Goal: Transaction & Acquisition: Download file/media

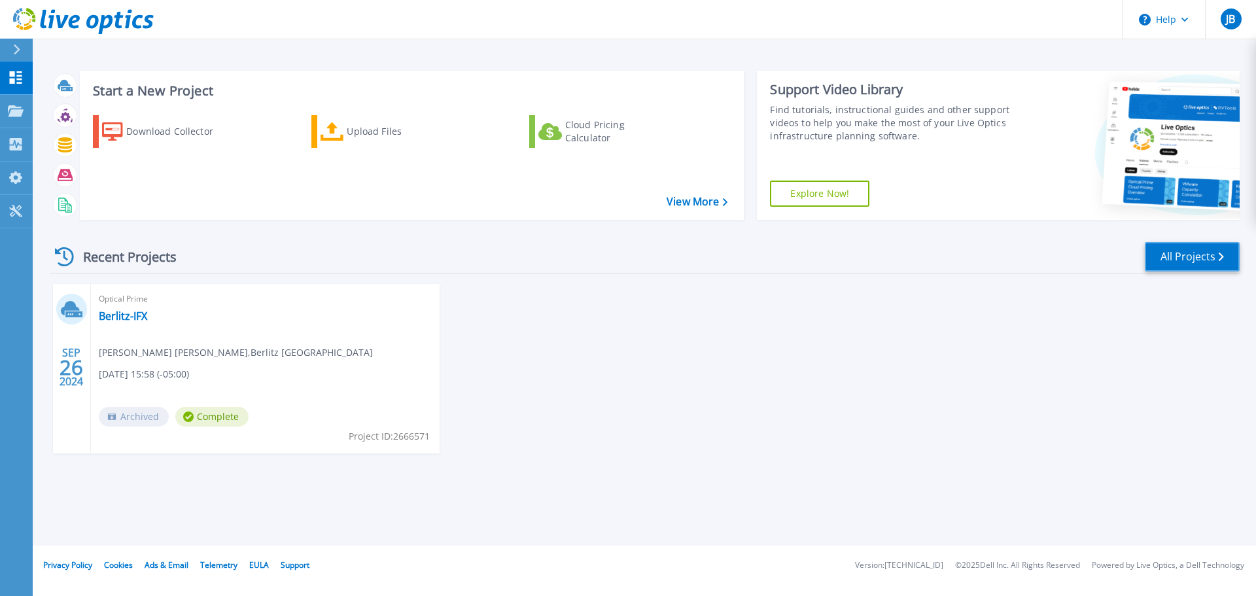
click at [1193, 261] on link "All Projects" at bounding box center [1192, 256] width 95 height 29
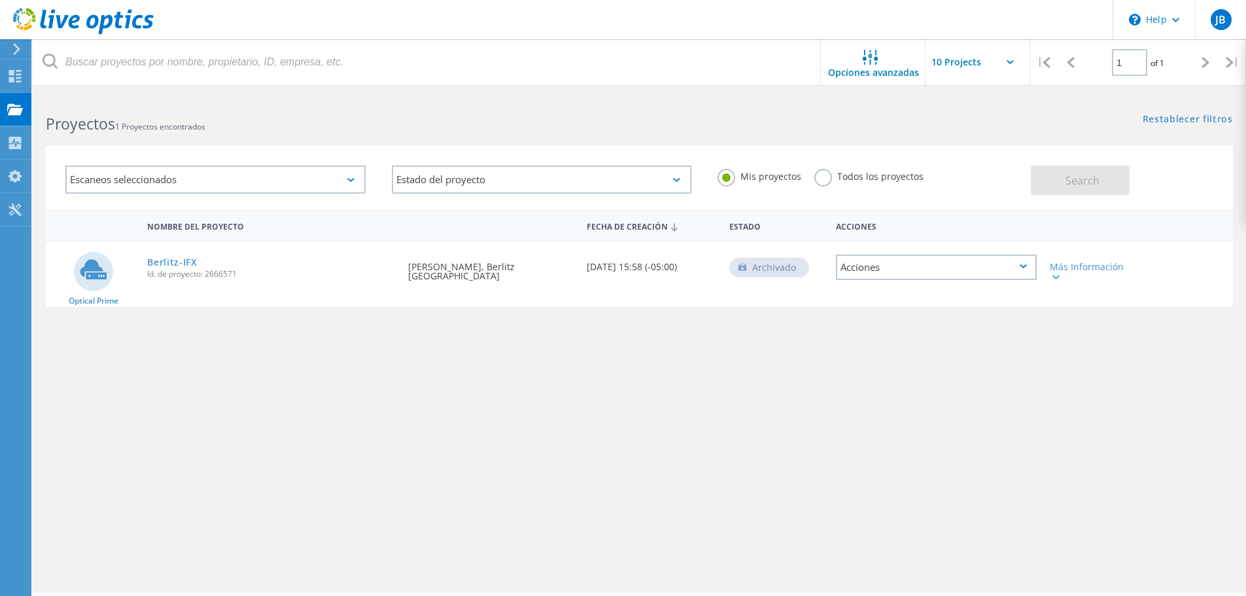
click at [291, 188] on div "Escaneos seleccionados" at bounding box center [215, 180] width 300 height 28
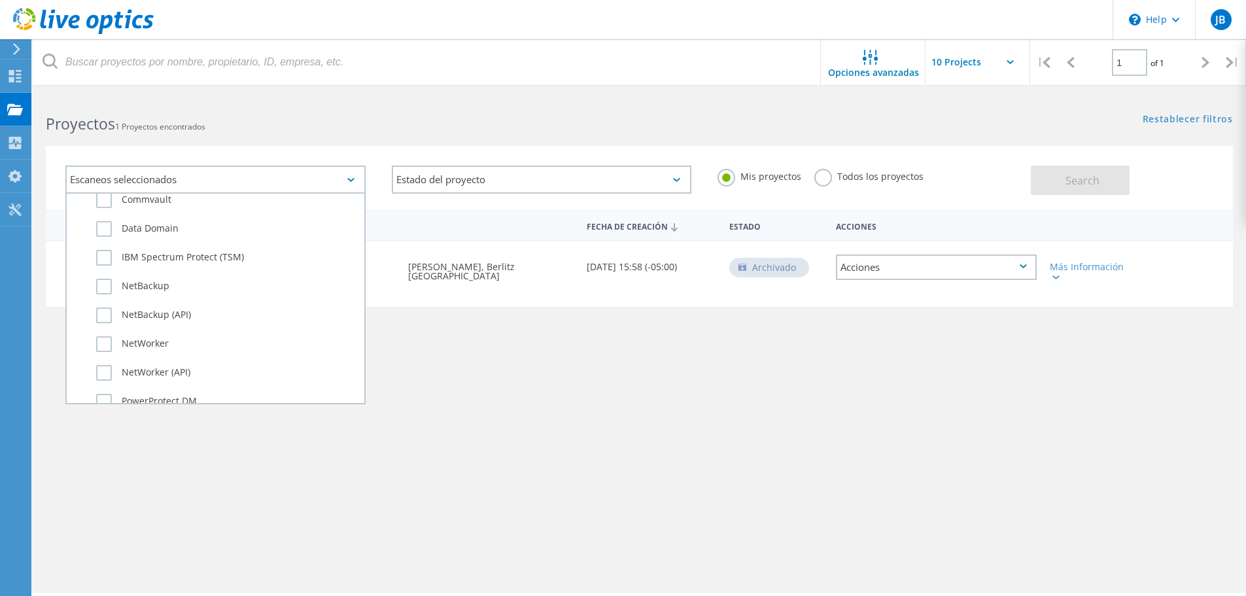
scroll to position [920, 0]
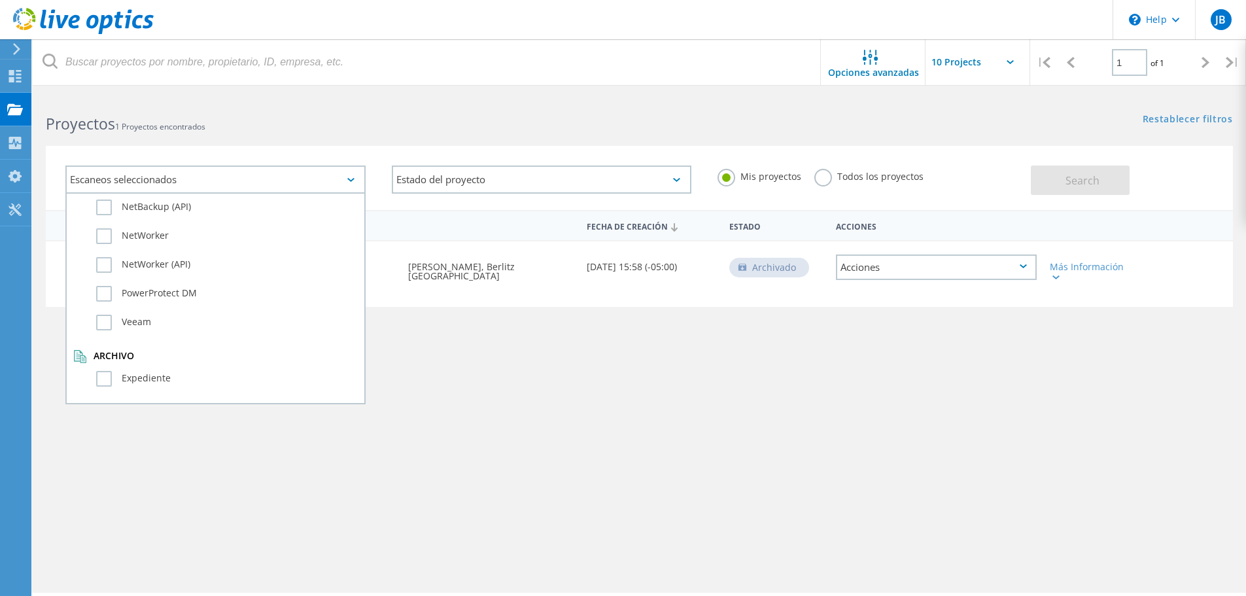
click at [630, 398] on div "Nombre del proyecto Fecha de creación Estado Acciones Optical Prime Berlitz-IFX…" at bounding box center [639, 380] width 1187 height 340
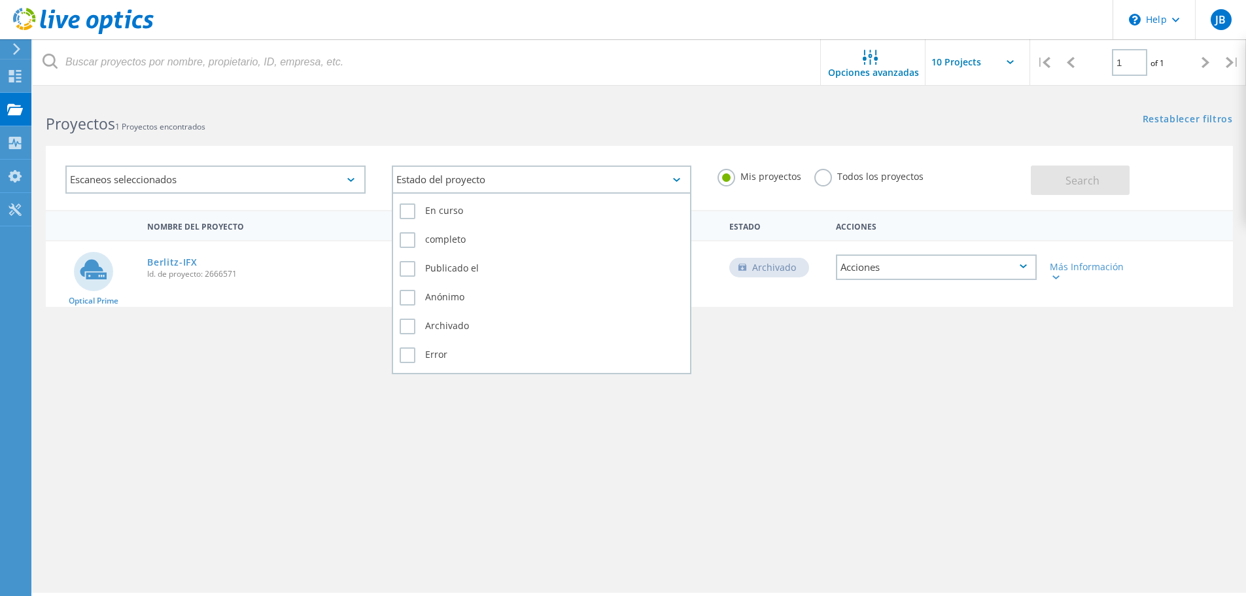
click at [610, 184] on div "Estado del proyecto" at bounding box center [542, 180] width 300 height 28
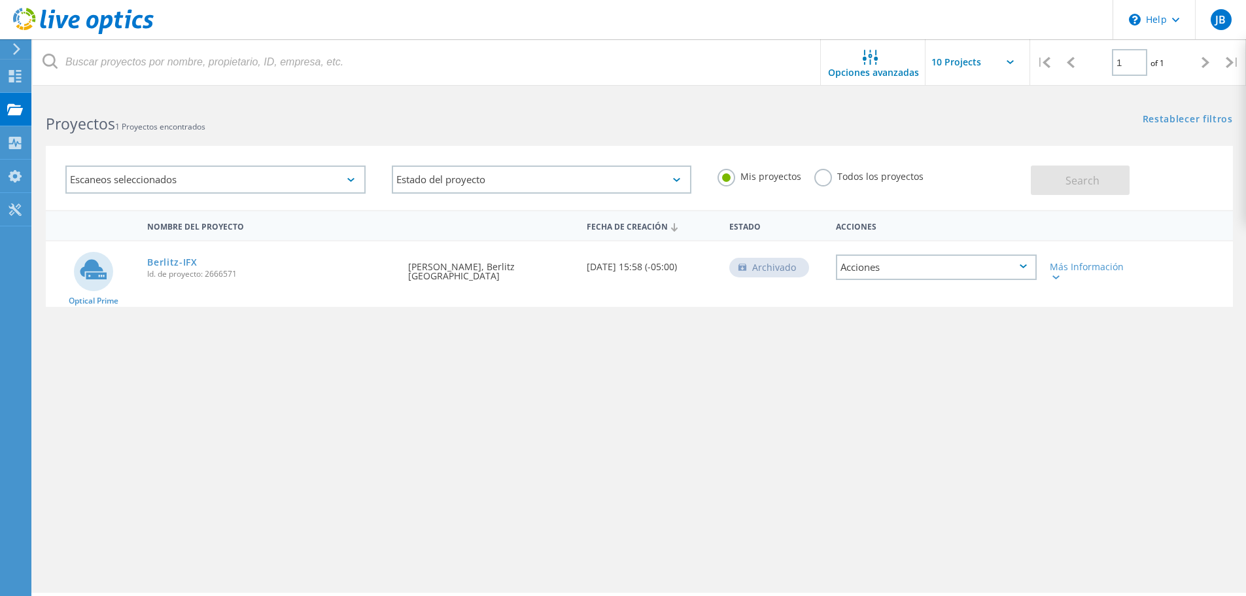
click at [982, 58] on input "text" at bounding box center [991, 62] width 131 height 46
click at [981, 111] on div "Show 20 Projects" at bounding box center [991, 118] width 130 height 22
type input "Show 20 Projects"
click at [20, 138] on use at bounding box center [15, 143] width 12 height 12
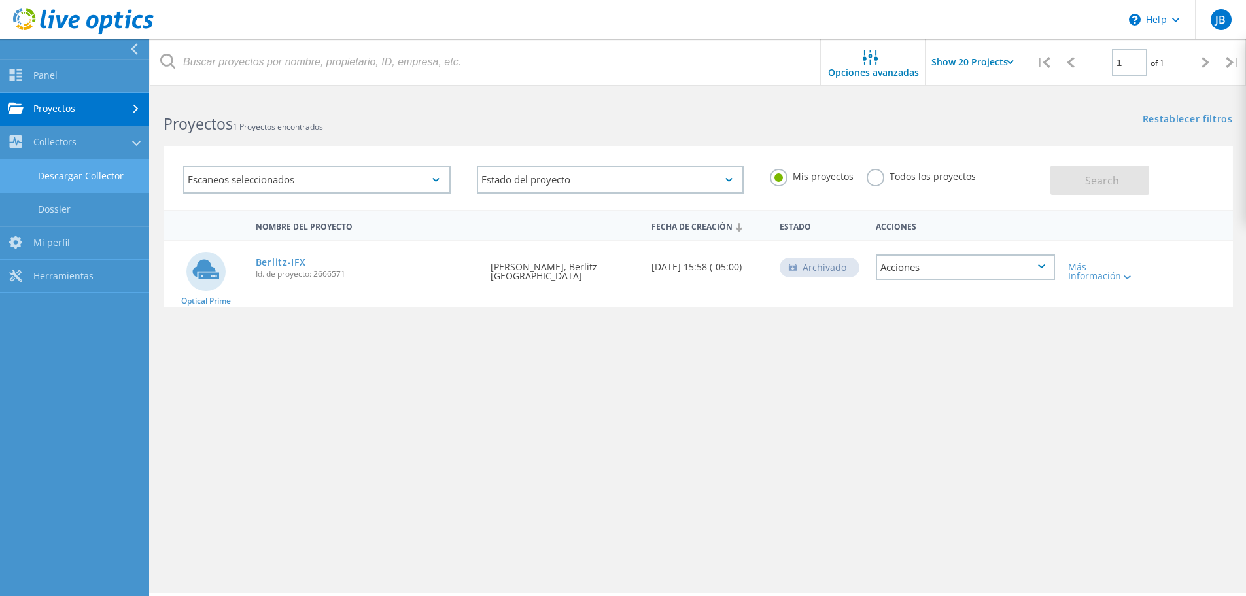
click at [113, 173] on link "Descargar Collector" at bounding box center [74, 176] width 149 height 33
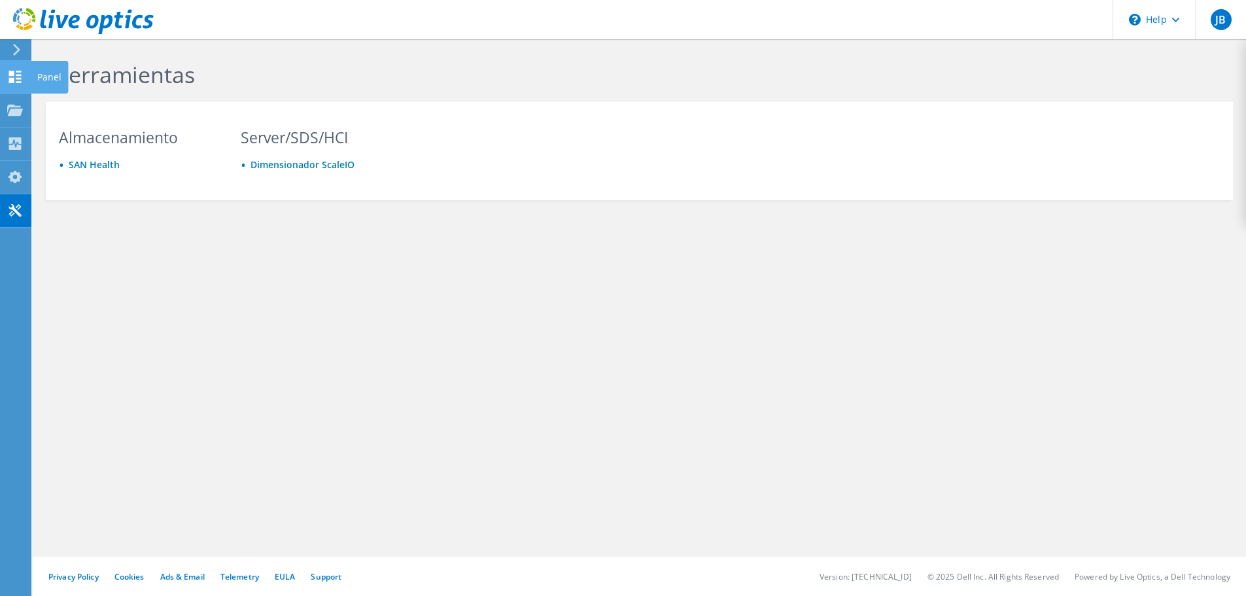
click at [16, 81] on use at bounding box center [15, 77] width 12 height 12
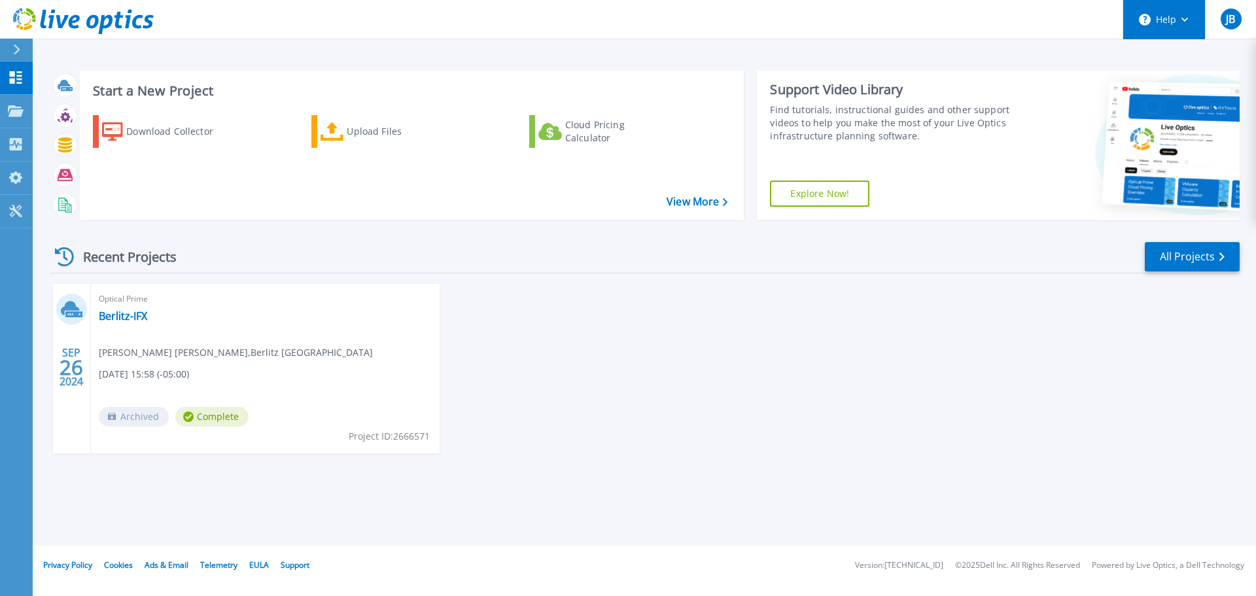
click at [1190, 26] on button "Help" at bounding box center [1164, 19] width 82 height 39
drag, startPoint x: 1063, startPoint y: 330, endPoint x: 1109, endPoint y: 317, distance: 47.8
click at [1064, 330] on div "SEP 26 2024 Optical Prime Berlitz-IFX Oscar Javier Gómez , Berlitz Colombia 09/…" at bounding box center [640, 382] width 1200 height 196
click at [1201, 253] on link "All Projects" at bounding box center [1192, 256] width 95 height 29
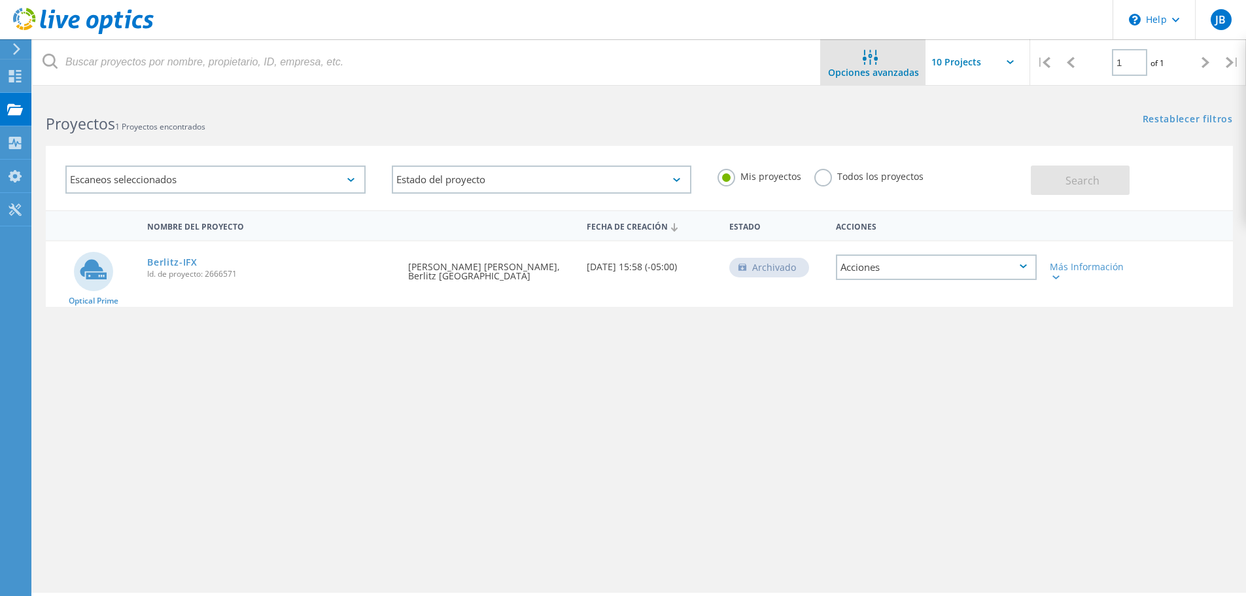
click at [892, 68] on span "Opciones avanzadas" at bounding box center [873, 72] width 91 height 9
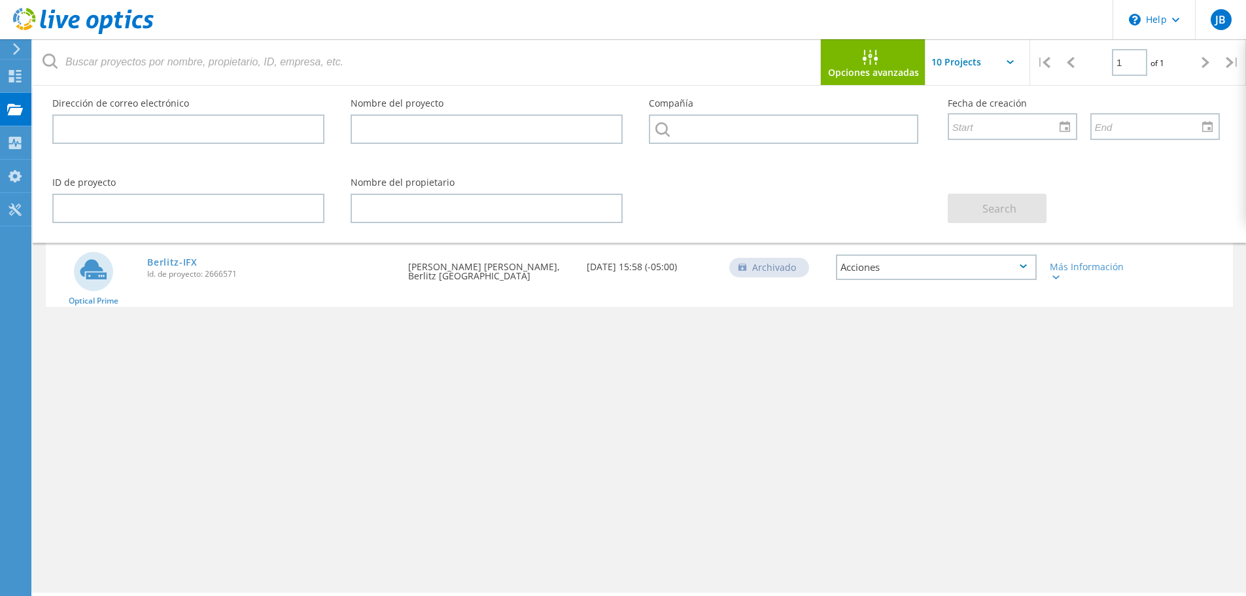
click at [892, 68] on span "Opciones avanzadas" at bounding box center [873, 72] width 91 height 9
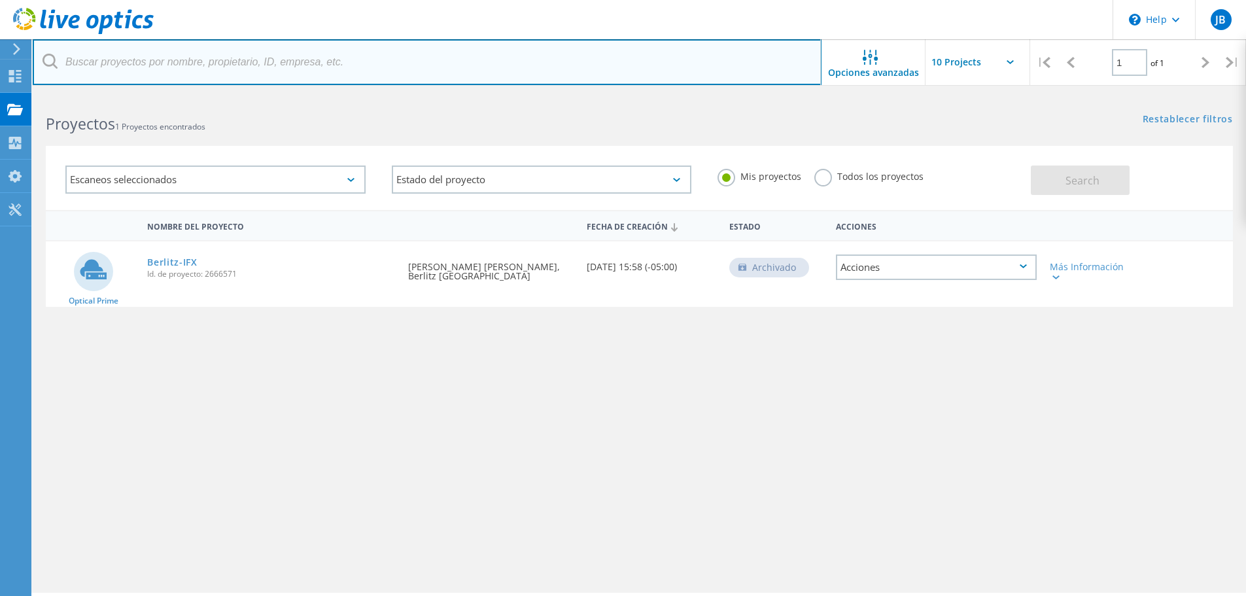
click at [534, 66] on input "text" at bounding box center [427, 62] width 789 height 46
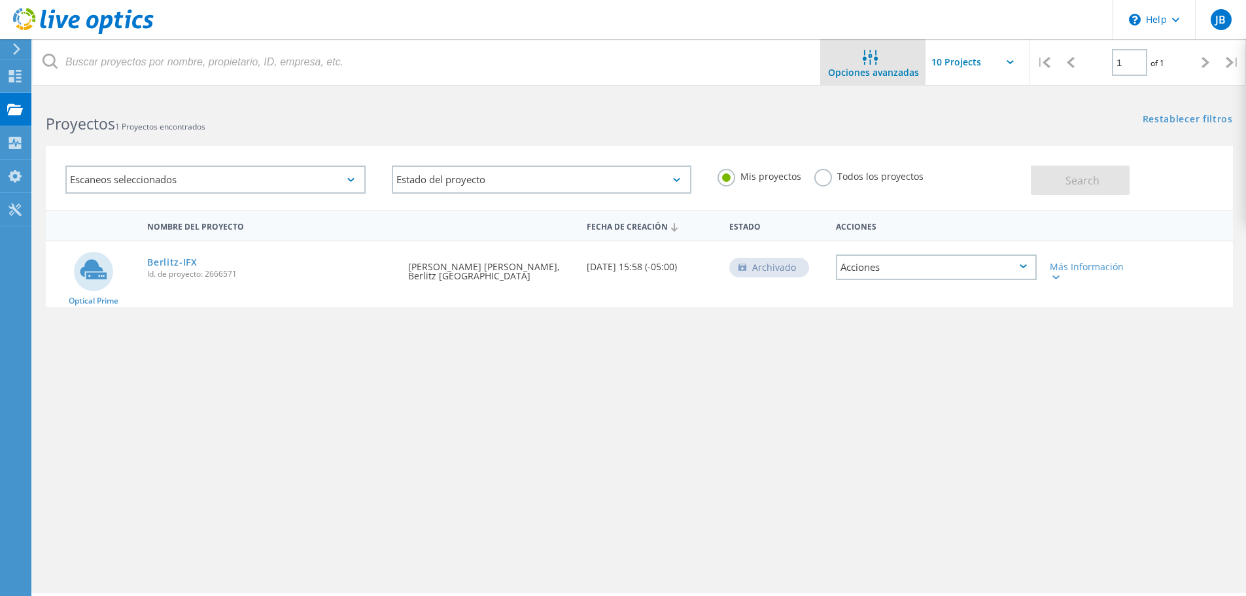
click at [882, 62] on div at bounding box center [874, 58] width 22 height 16
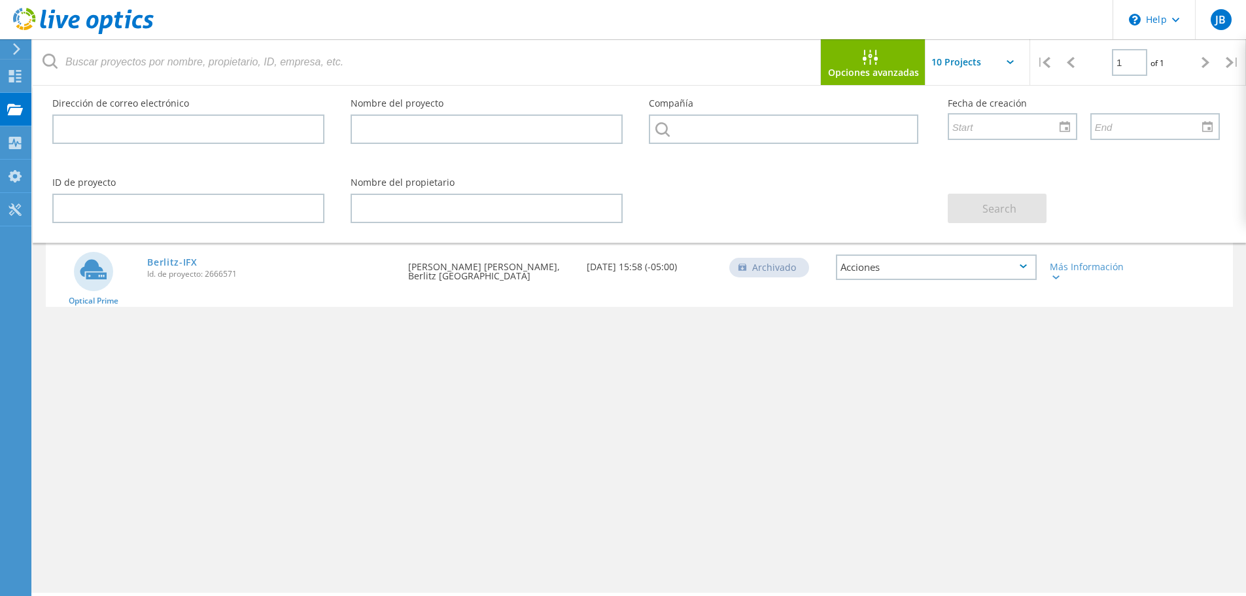
click at [894, 68] on span "Opciones avanzadas" at bounding box center [873, 72] width 91 height 9
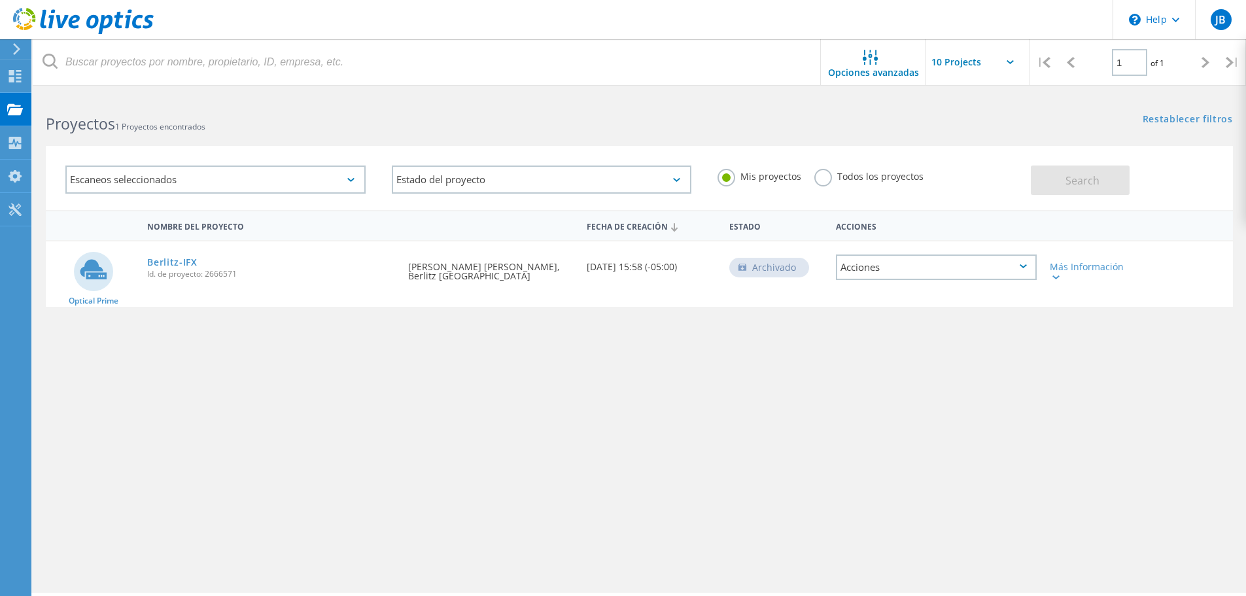
click at [12, 48] on icon at bounding box center [17, 49] width 10 height 12
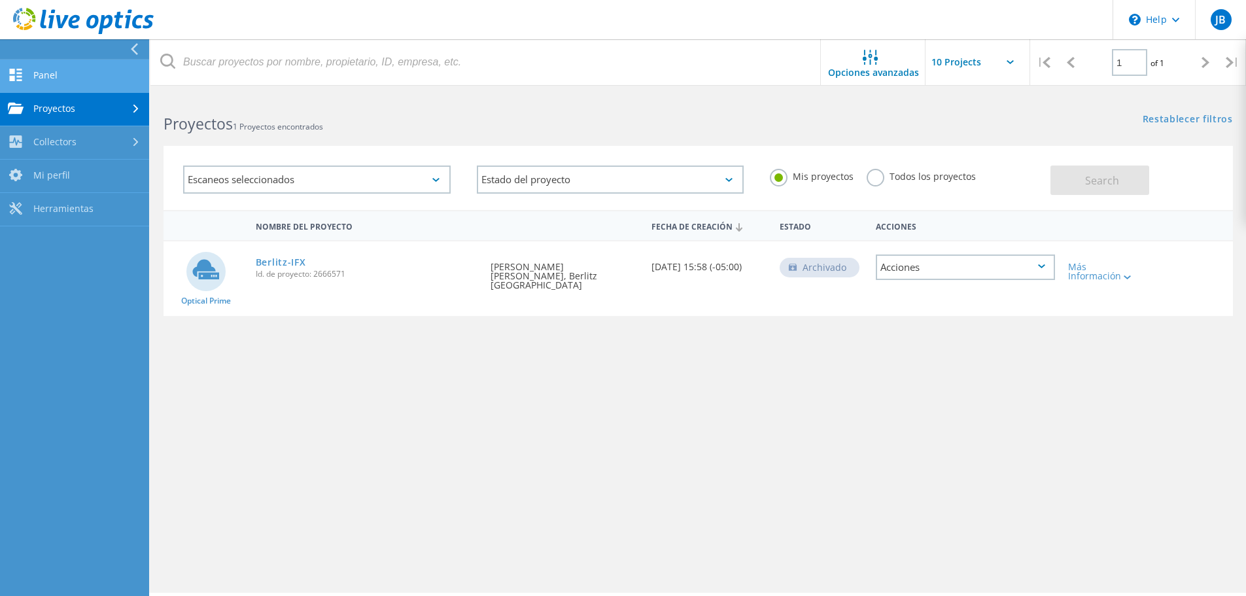
click at [67, 78] on link "Panel" at bounding box center [74, 76] width 149 height 33
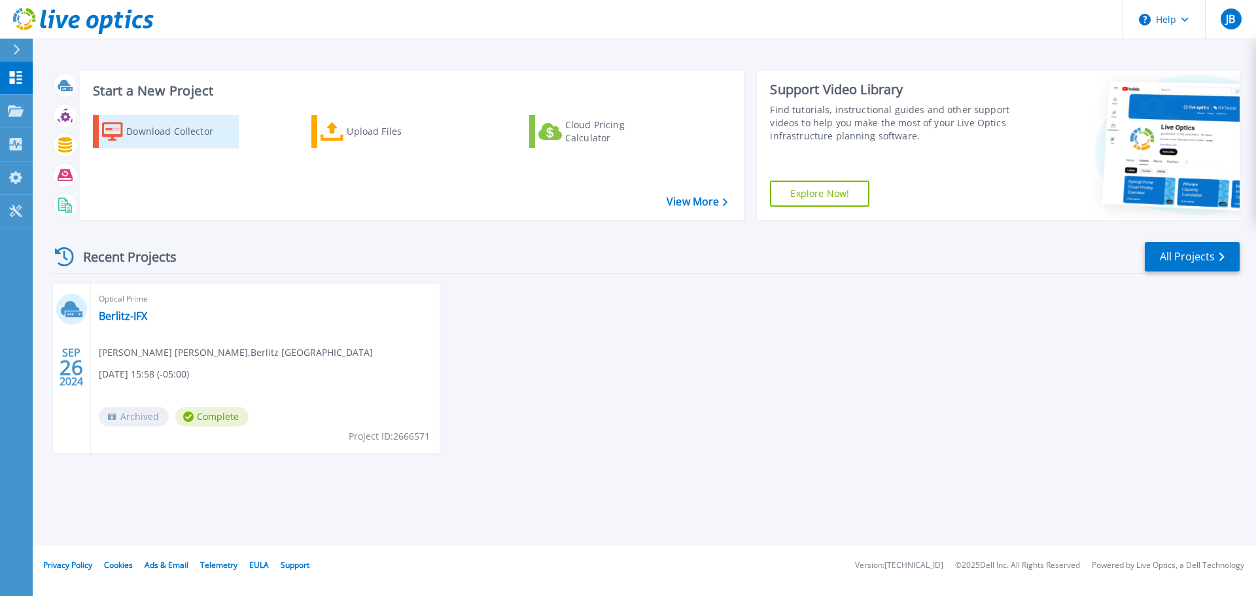
click at [210, 130] on div "Download Collector" at bounding box center [178, 131] width 105 height 26
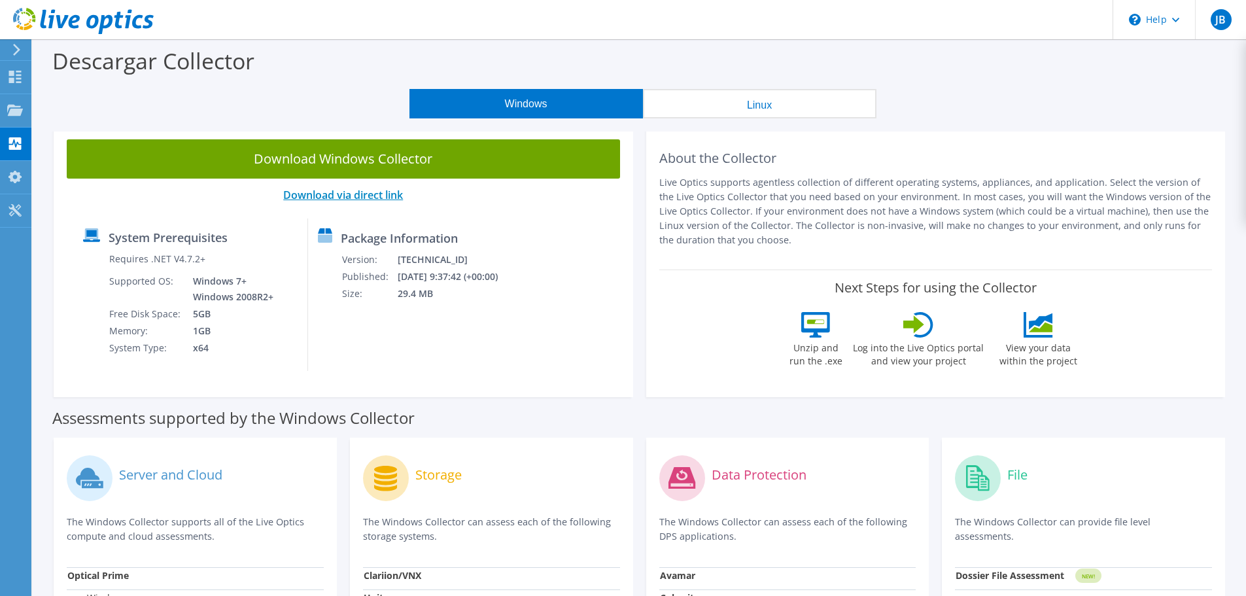
click at [372, 196] on link "Download via direct link" at bounding box center [343, 195] width 120 height 14
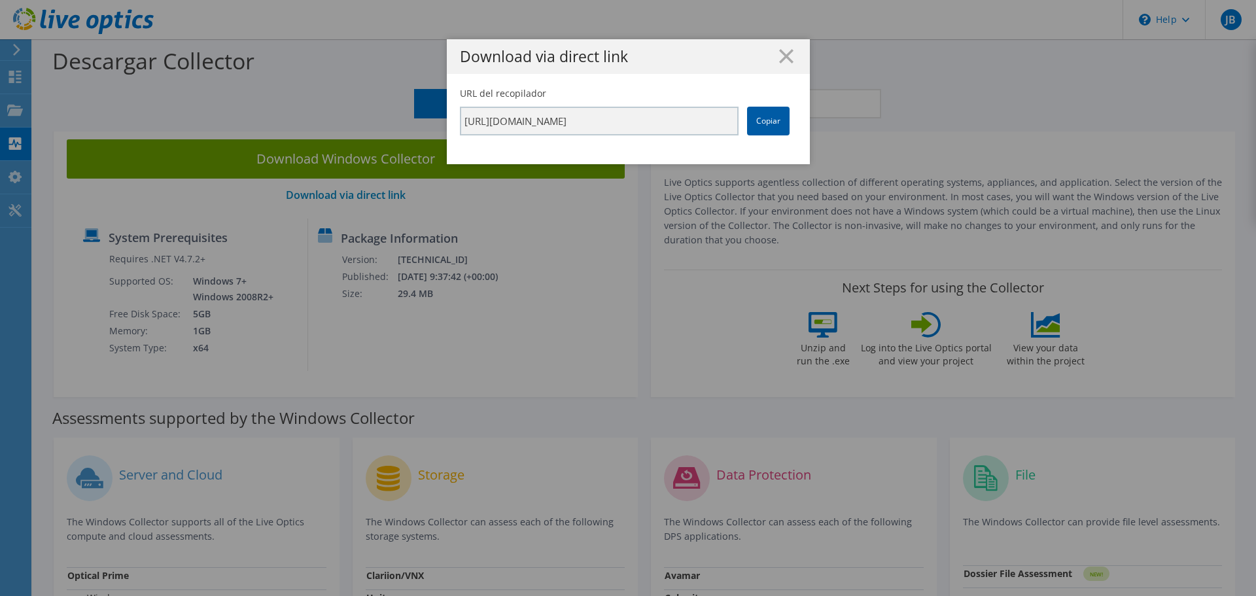
click at [749, 123] on link "Copiar" at bounding box center [768, 121] width 43 height 29
click at [779, 52] on icon at bounding box center [786, 56] width 14 height 14
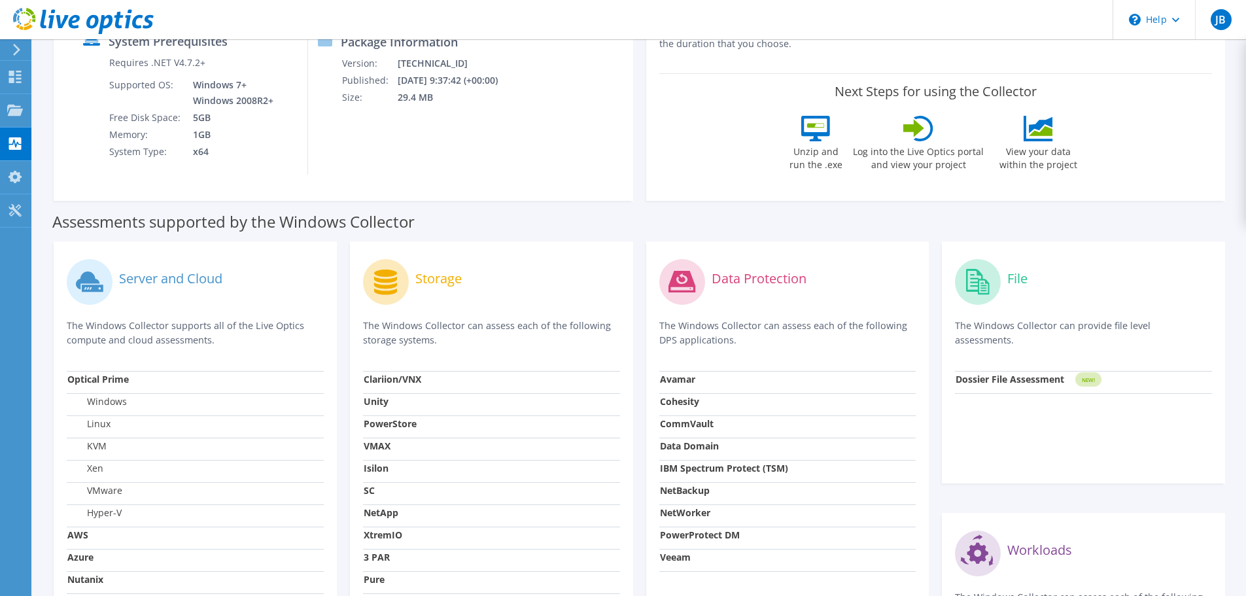
scroll to position [393, 0]
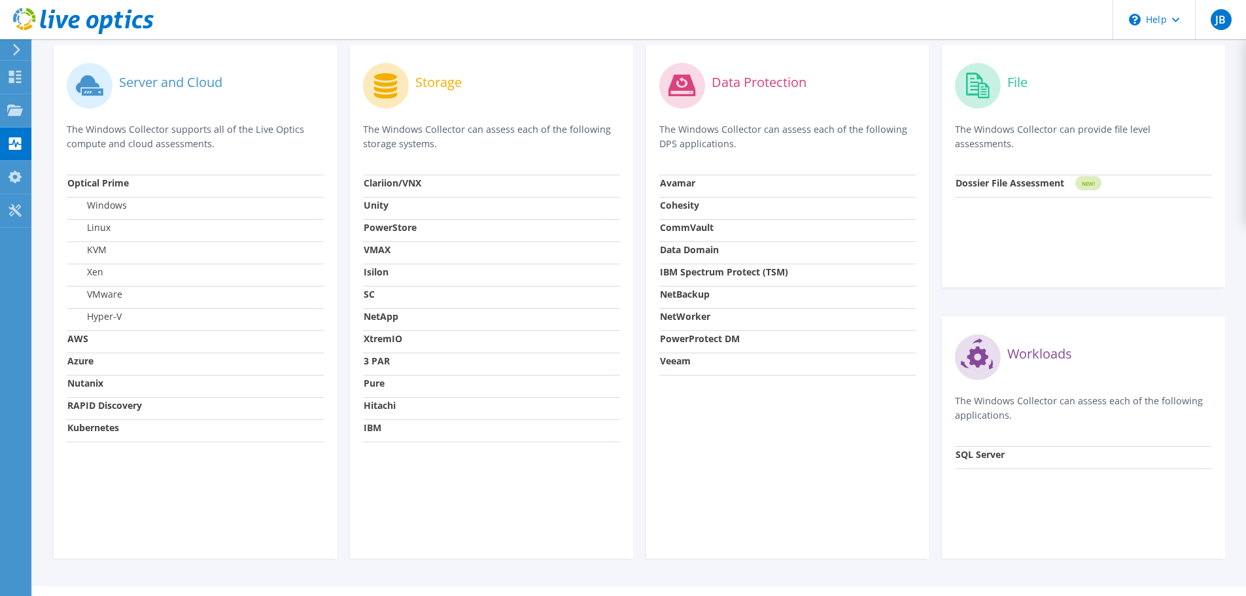
click at [111, 294] on label "VMware" at bounding box center [94, 294] width 55 height 13
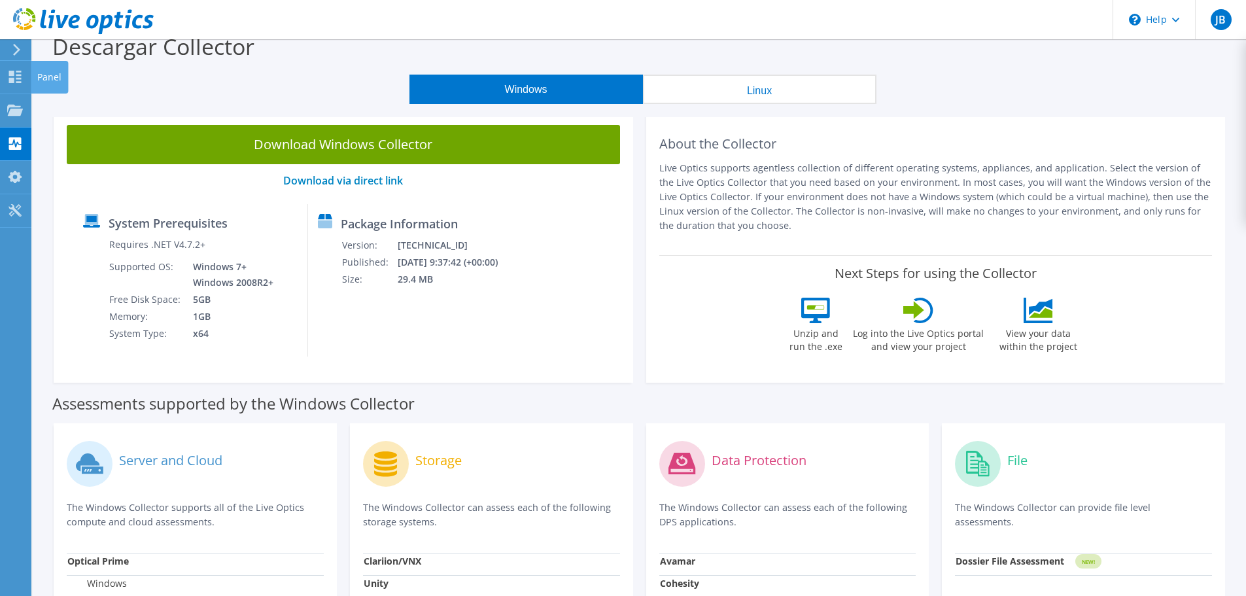
scroll to position [0, 0]
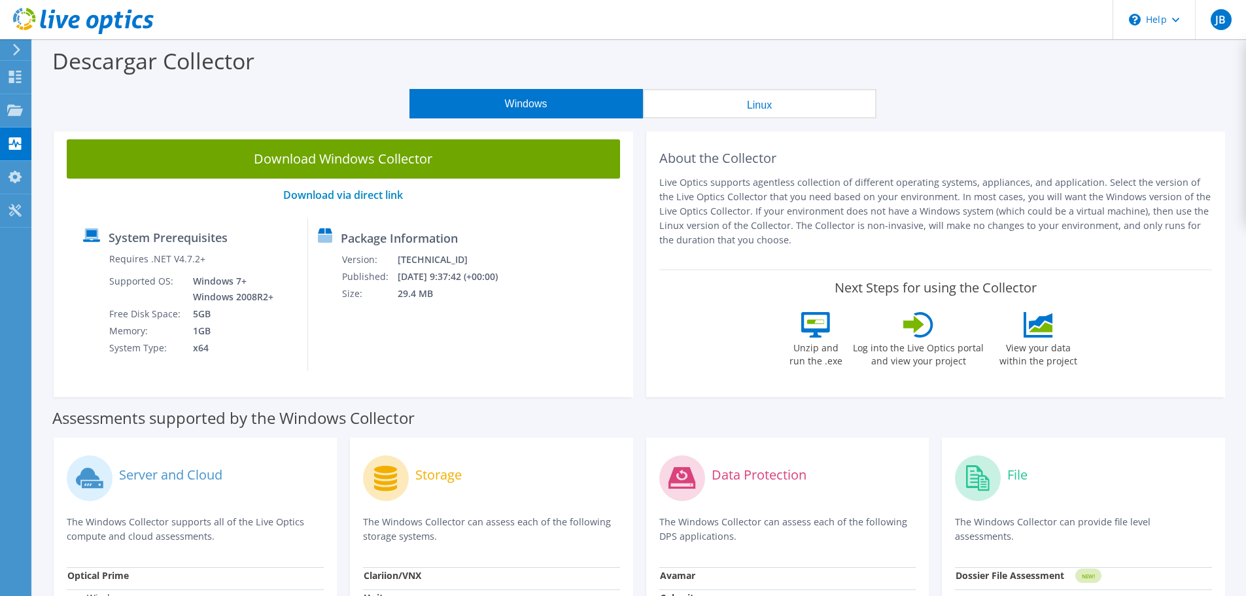
click at [15, 47] on icon at bounding box center [17, 50] width 10 height 12
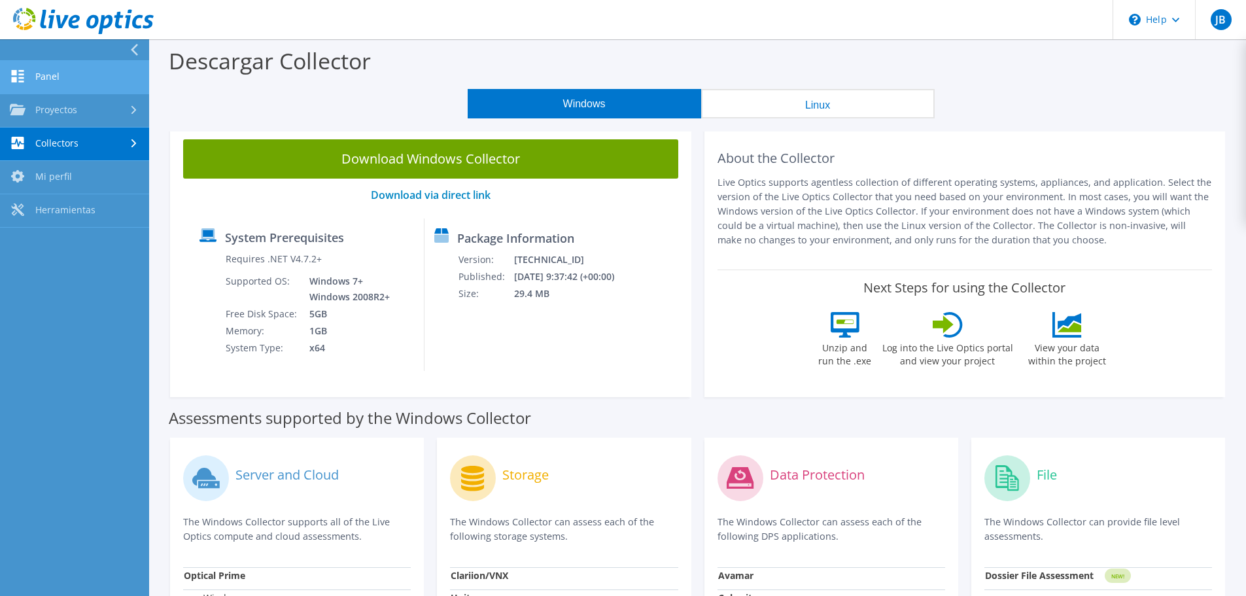
click at [92, 75] on link "Panel" at bounding box center [74, 77] width 149 height 33
